Goal: Information Seeking & Learning: Find contact information

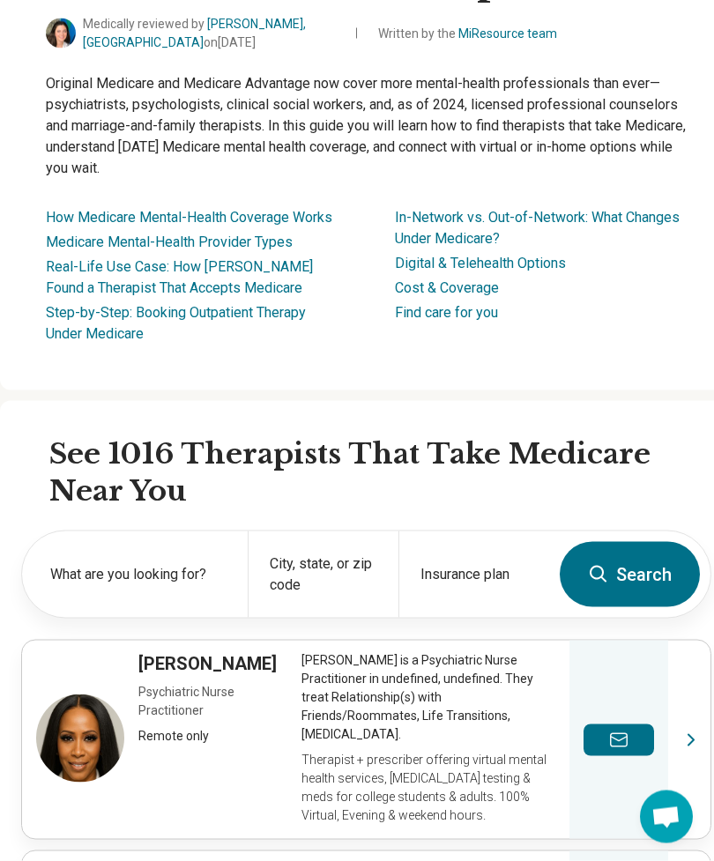
scroll to position [194, 0]
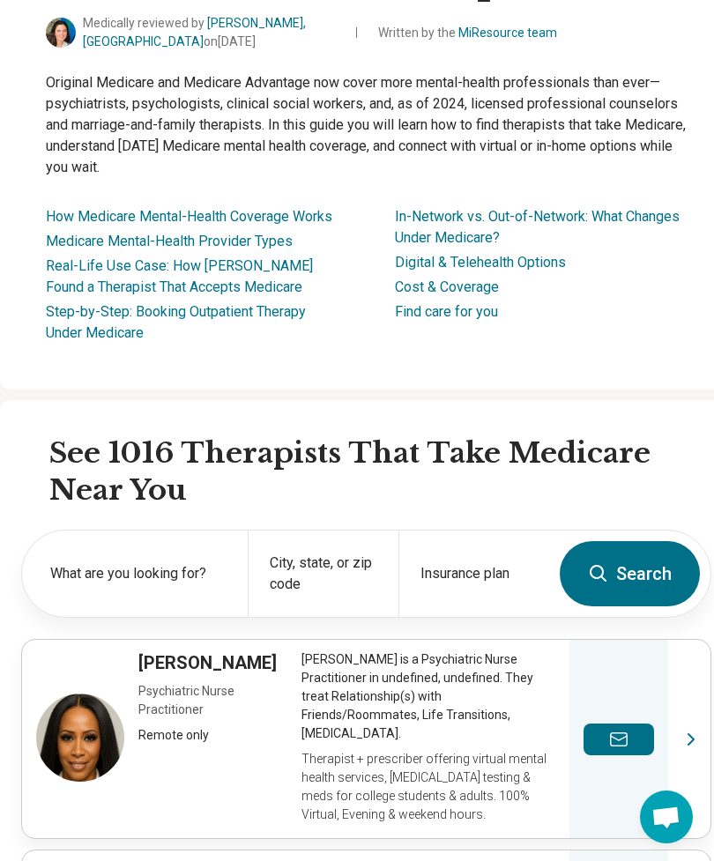
click at [211, 584] on label "What are you looking for?" at bounding box center [138, 573] width 176 height 21
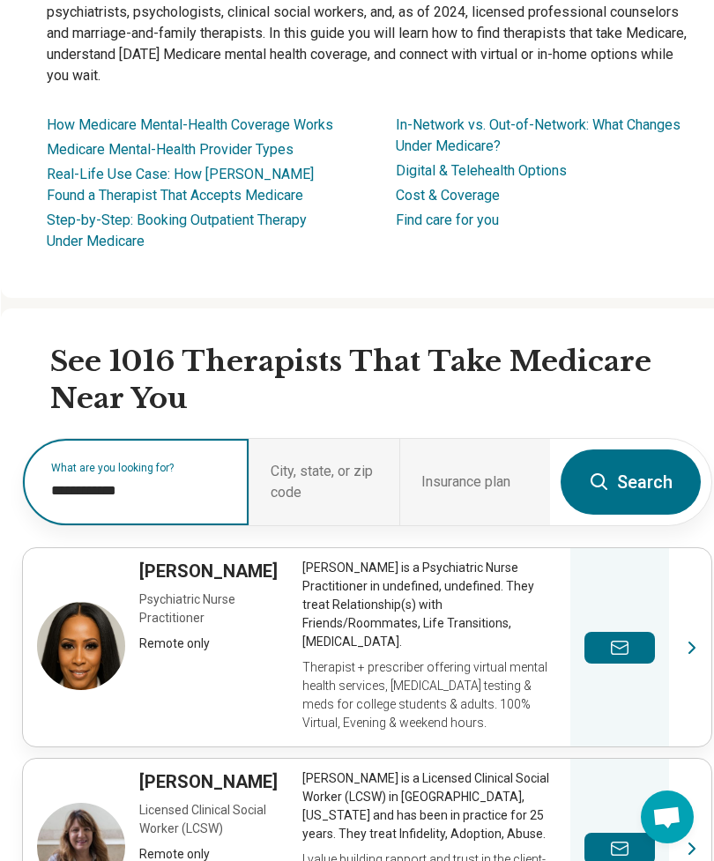
scroll to position [284, 0]
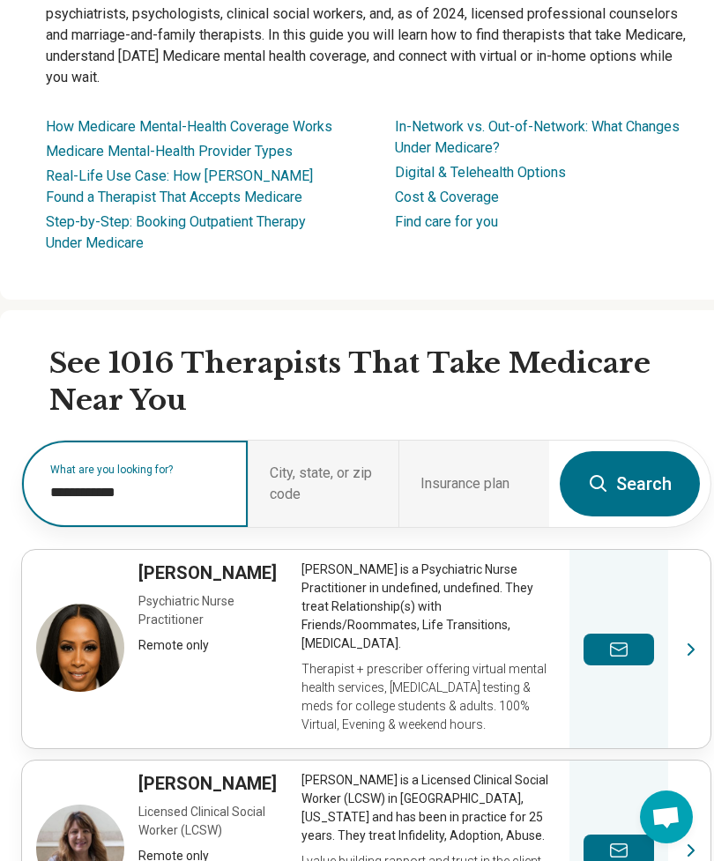
type input "**********"
click at [331, 507] on div "City, state, or zip code" at bounding box center [323, 484] width 151 height 86
click at [340, 517] on div "City, state, or zip code" at bounding box center [323, 484] width 151 height 86
click at [624, 502] on button "Search" at bounding box center [630, 483] width 140 height 65
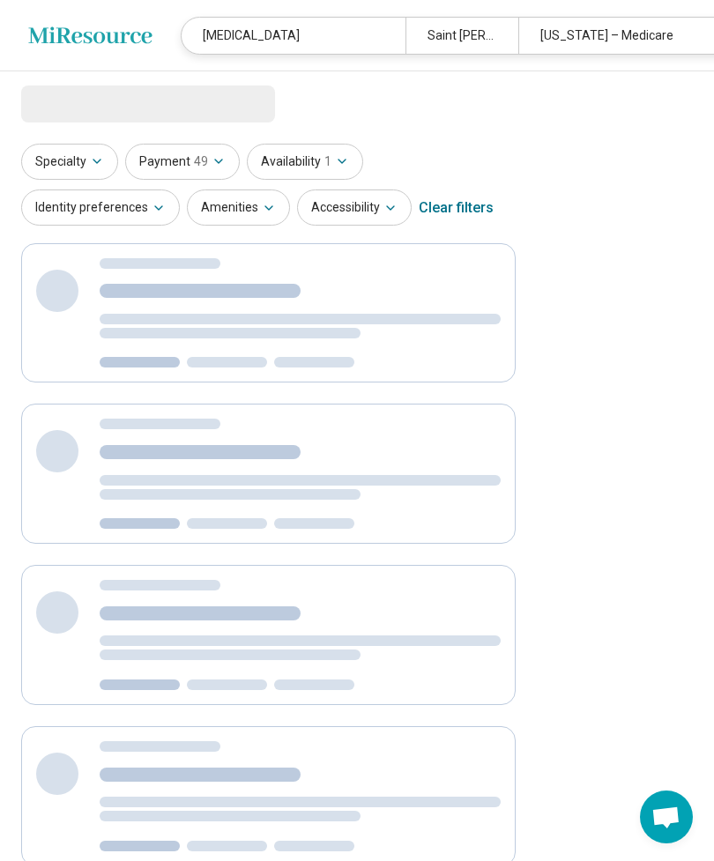
select select "***"
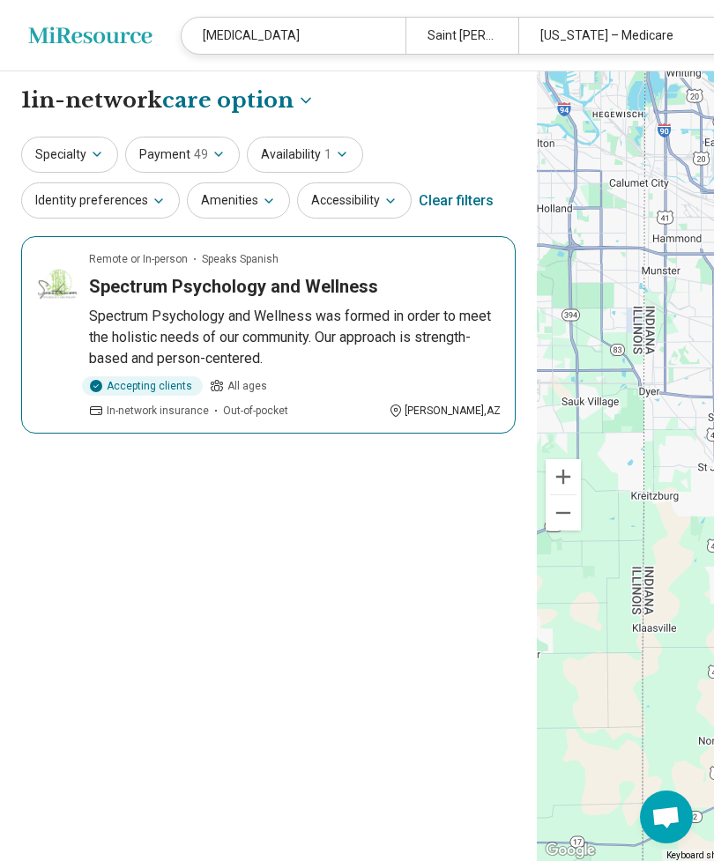
click at [170, 419] on span "In-network insurance" at bounding box center [158, 411] width 102 height 16
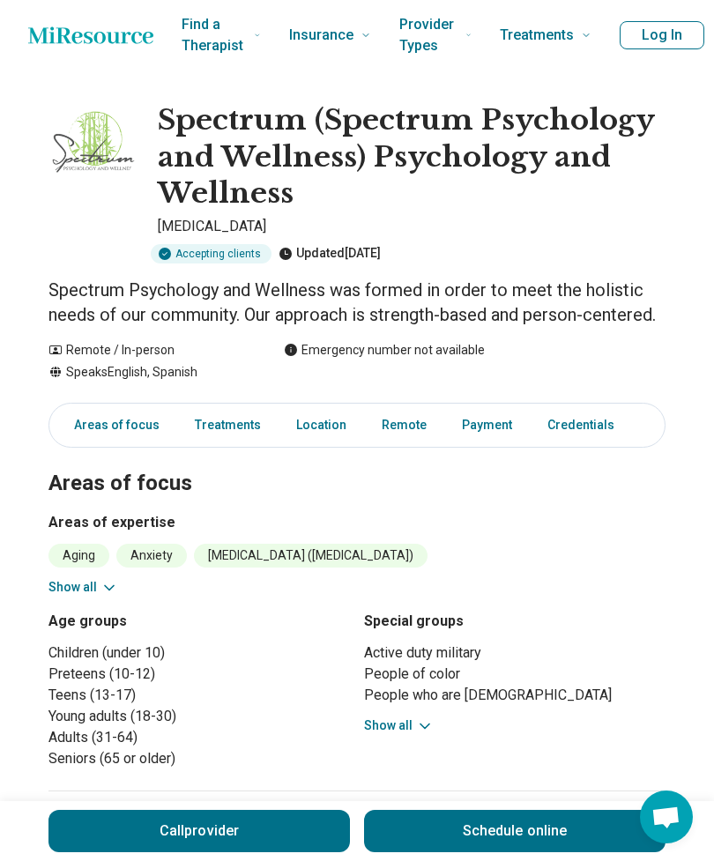
click at [318, 407] on link "Location" at bounding box center [321, 425] width 71 height 36
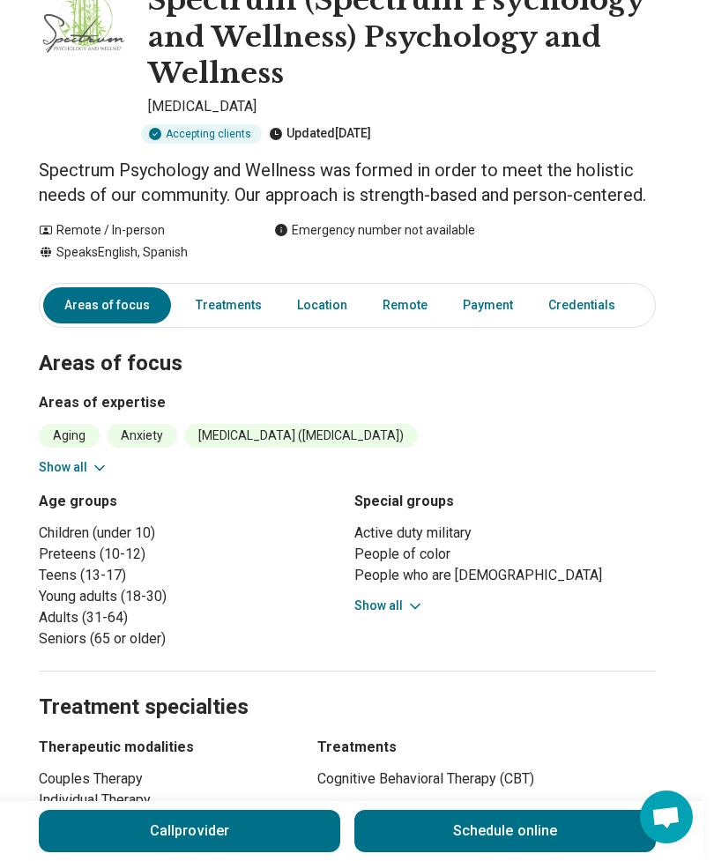
scroll to position [0, 10]
